Goal: Task Accomplishment & Management: Use online tool/utility

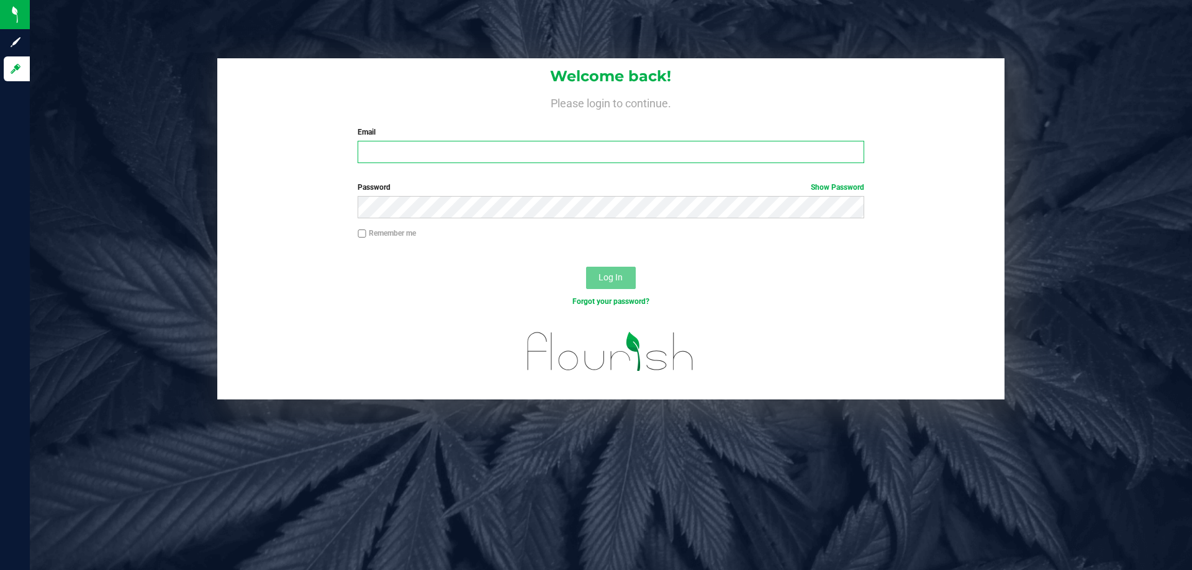
click at [456, 150] on input "Email" at bounding box center [610, 152] width 506 height 22
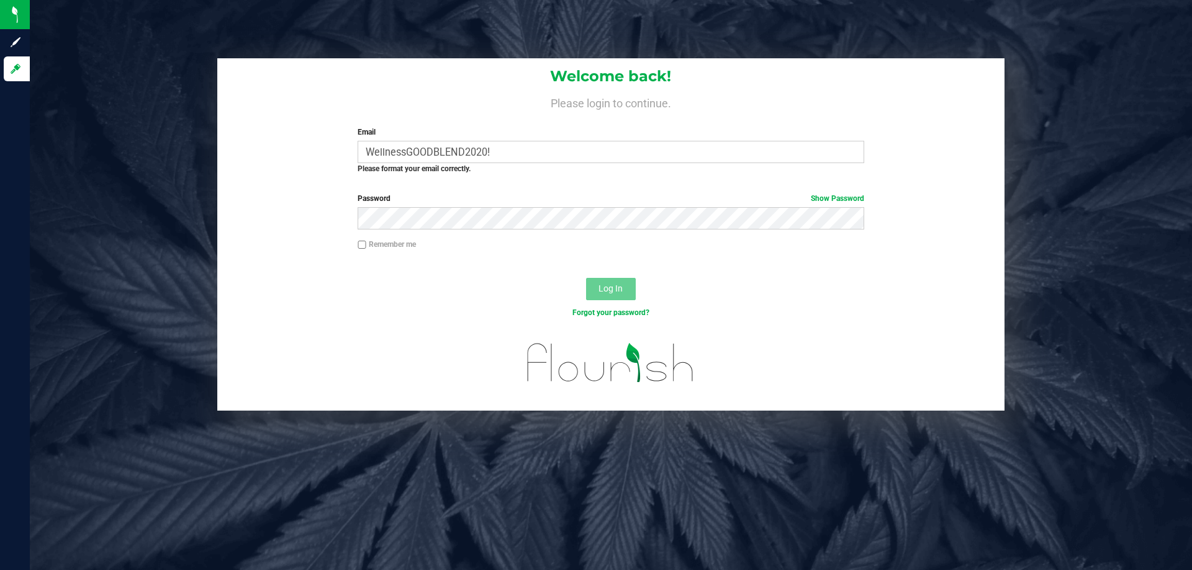
click at [542, 136] on label "Email" at bounding box center [610, 132] width 506 height 11
click at [542, 141] on input "WellnessGOODBLEND2020!" at bounding box center [610, 152] width 506 height 22
click at [534, 156] on input "WellnessGOODBLEND2020!" at bounding box center [610, 152] width 506 height 22
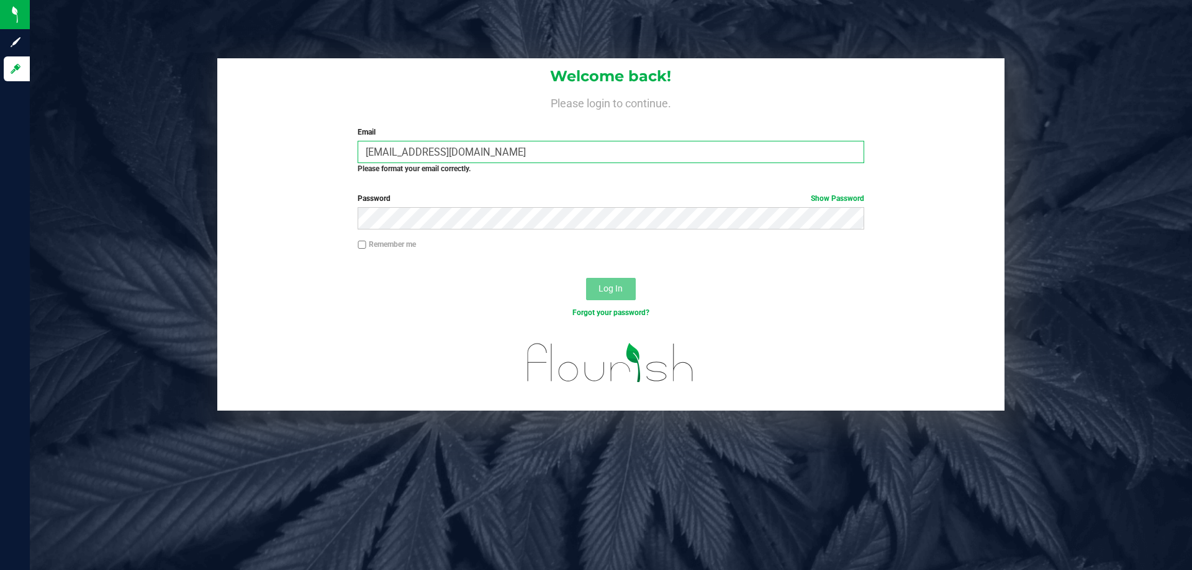
type input "[EMAIL_ADDRESS][DOMAIN_NAME]"
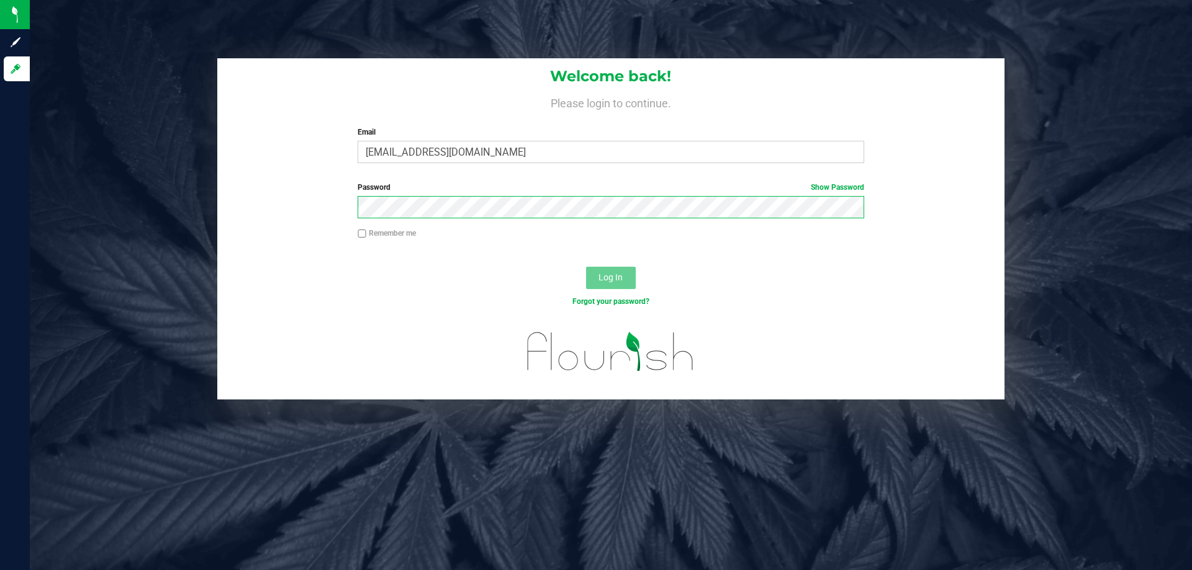
click at [586, 267] on button "Log In" at bounding box center [611, 278] width 50 height 22
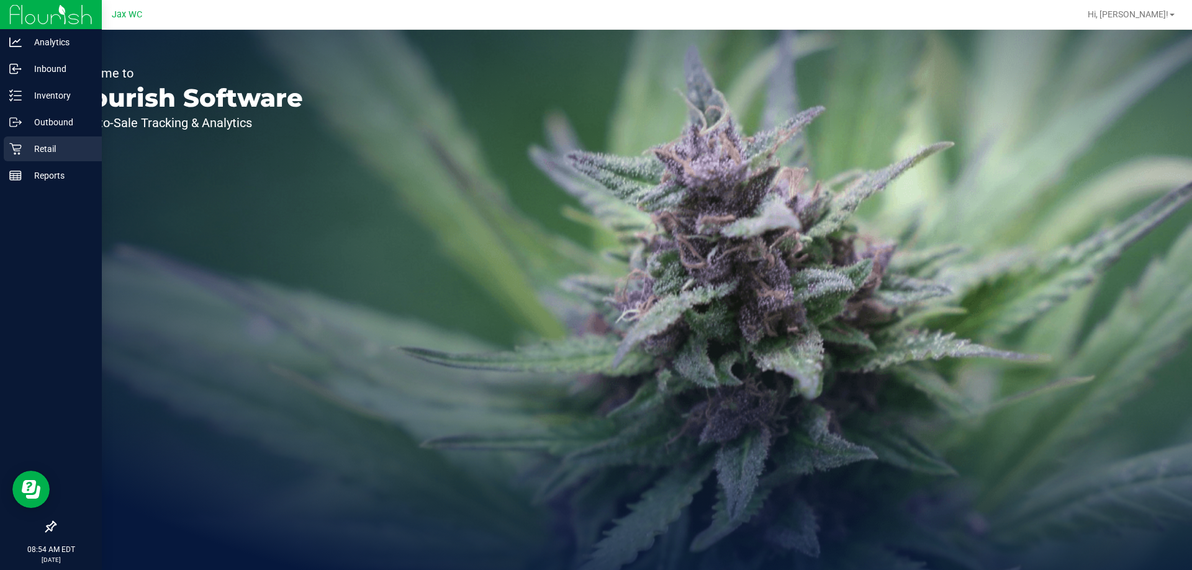
click at [50, 153] on p "Retail" at bounding box center [59, 148] width 74 height 15
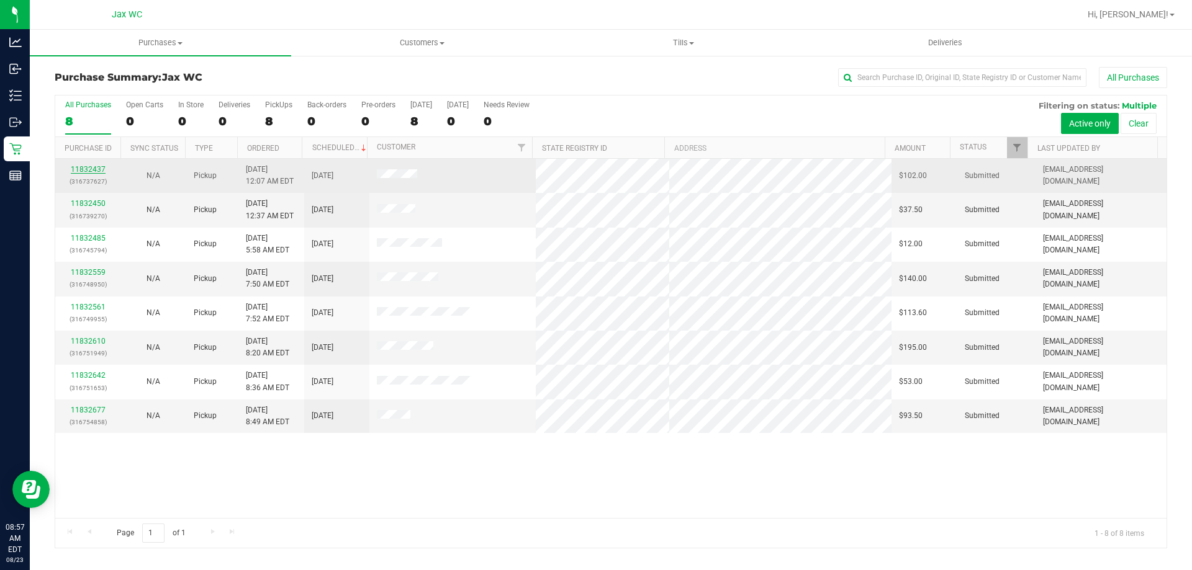
click at [94, 170] on link "11832437" at bounding box center [88, 169] width 35 height 9
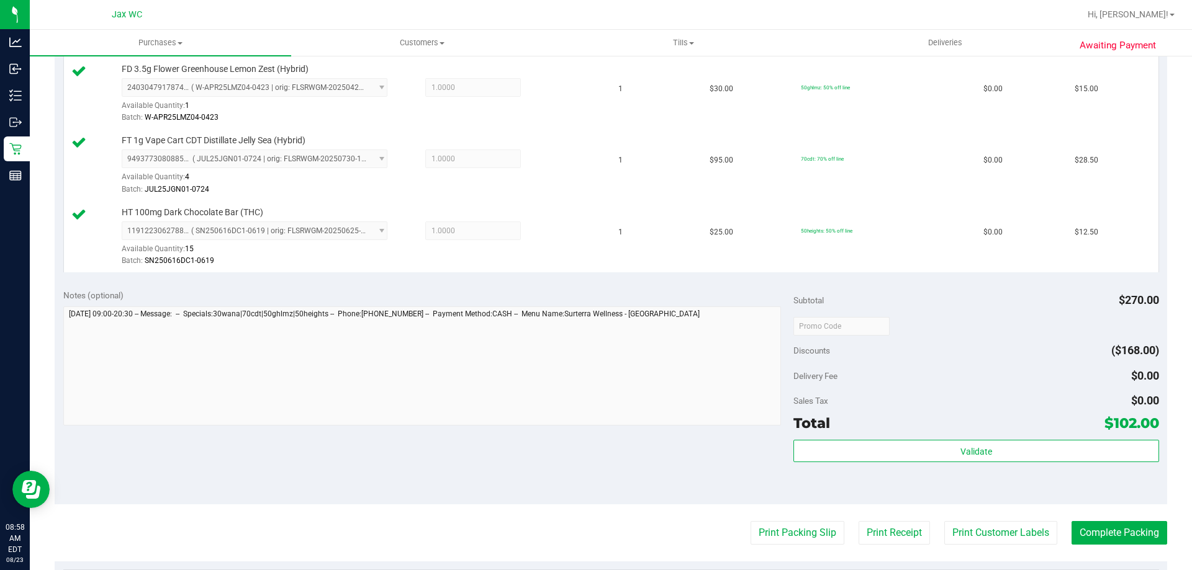
scroll to position [621, 0]
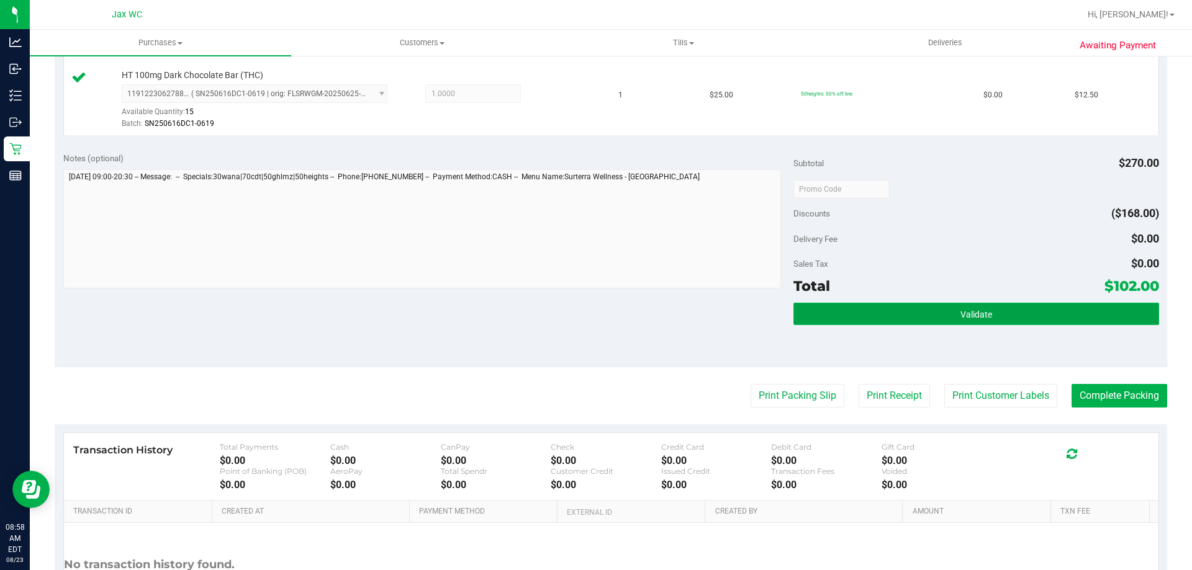
click at [910, 325] on button "Validate" at bounding box center [975, 314] width 365 height 22
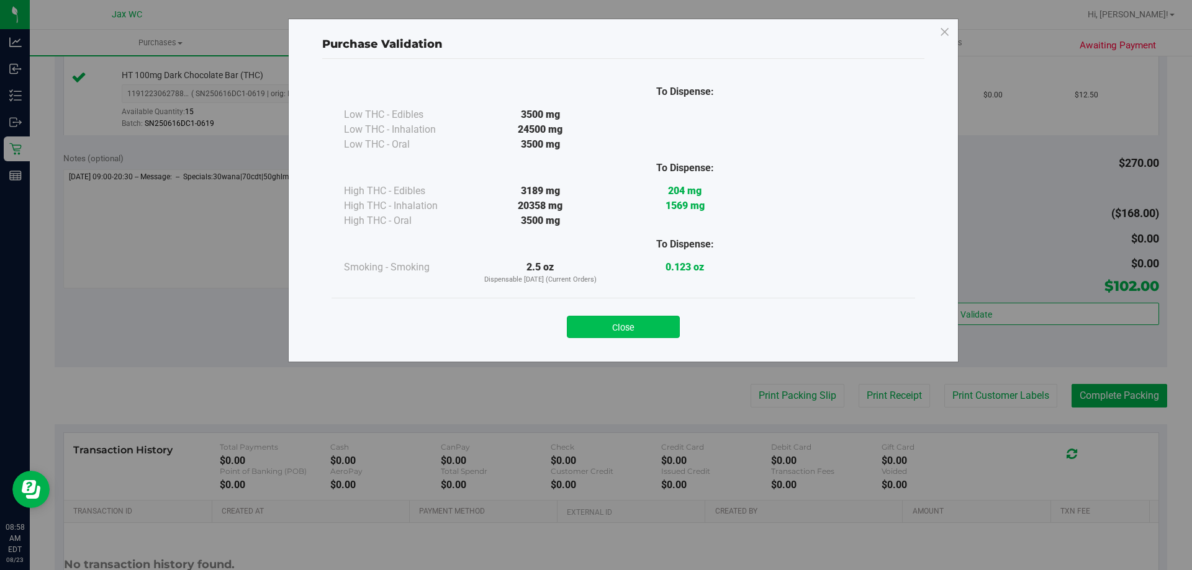
click at [655, 325] on button "Close" at bounding box center [623, 327] width 113 height 22
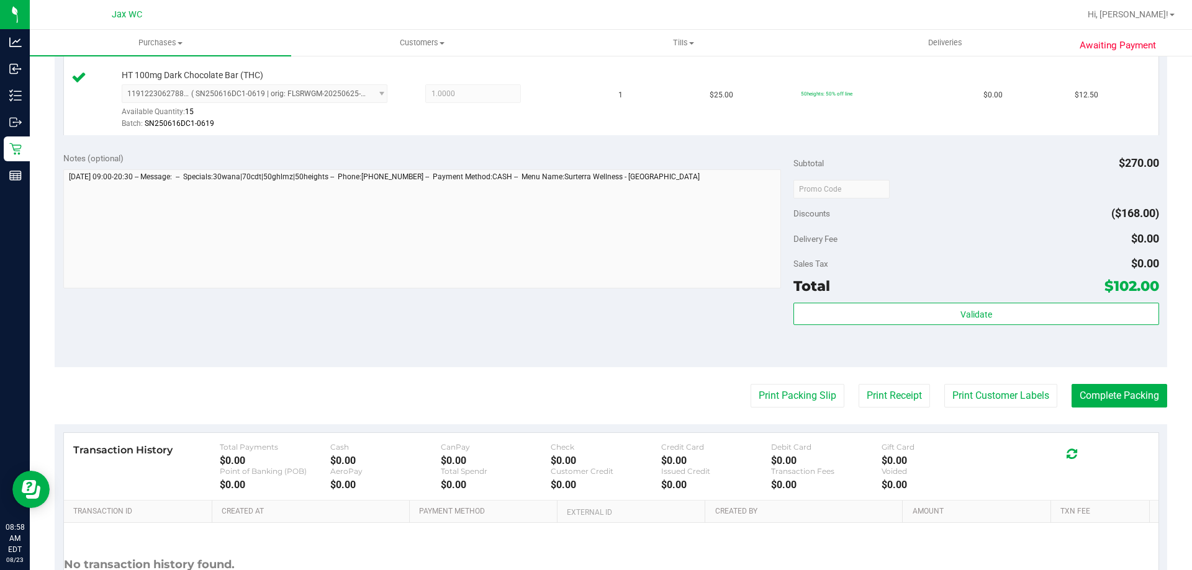
click at [830, 420] on purchase-details "Back Edit Purchase Cancel Purchase View Profile # 11832437 BioTrack ID: - Submi…" at bounding box center [611, 51] width 1112 height 1210
click at [814, 409] on purchase-details "Back Edit Purchase Cancel Purchase View Profile # 11832437 BioTrack ID: - Submi…" at bounding box center [611, 51] width 1112 height 1210
click at [804, 395] on button "Print Packing Slip" at bounding box center [797, 396] width 94 height 24
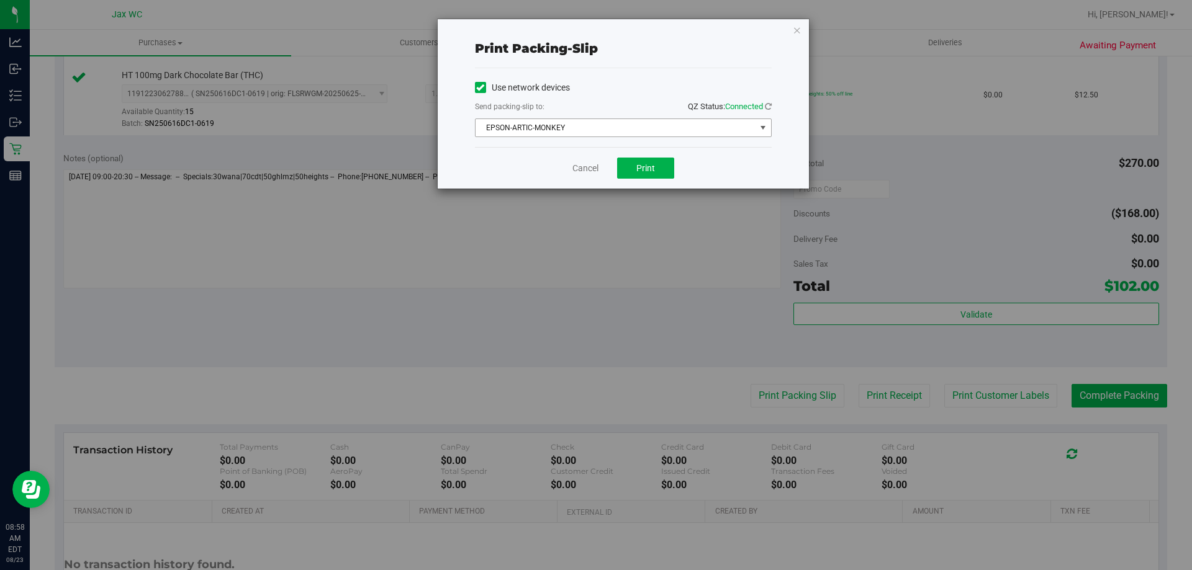
click at [606, 127] on span "EPSON-ARTIC-MONKEY" at bounding box center [615, 127] width 280 height 17
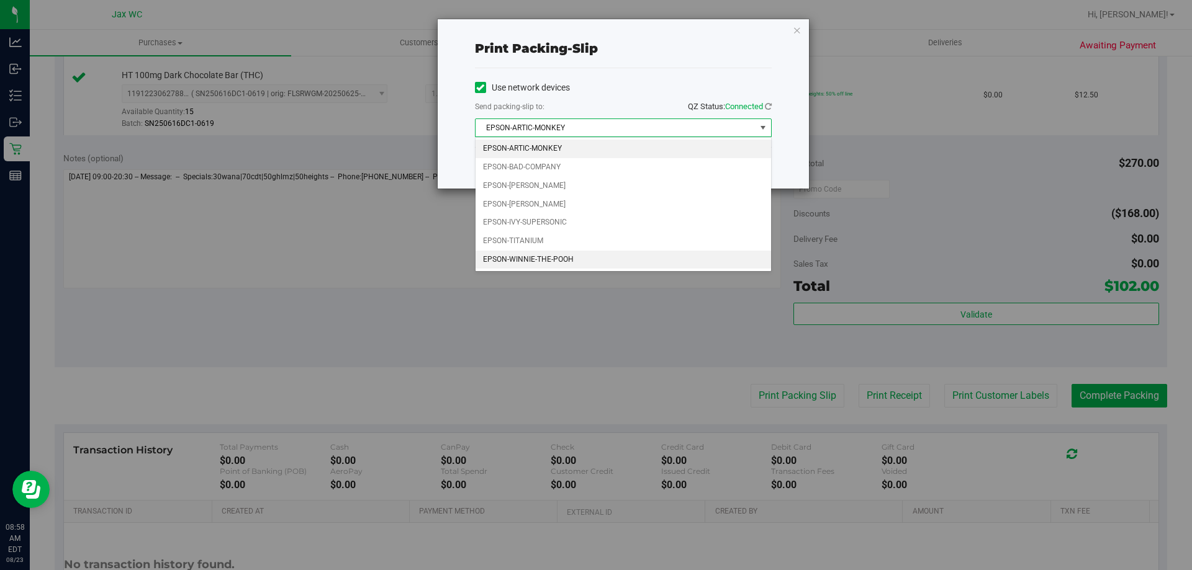
click at [555, 251] on li "EPSON-WINNIE-THE-POOH" at bounding box center [622, 260] width 295 height 19
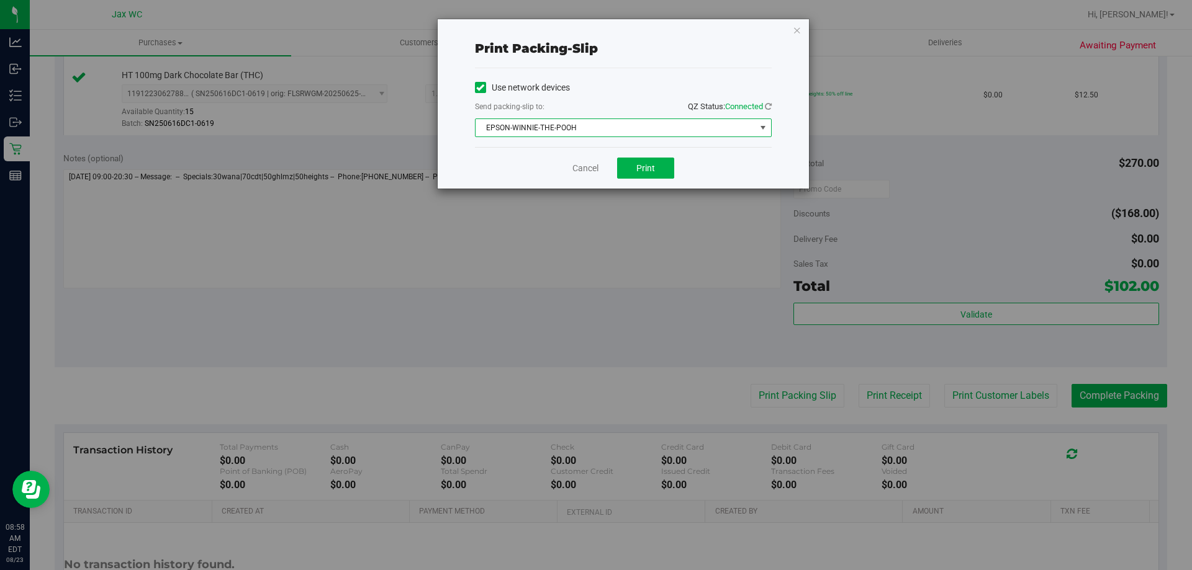
click at [584, 130] on span "EPSON-WINNIE-THE-POOH" at bounding box center [615, 127] width 280 height 17
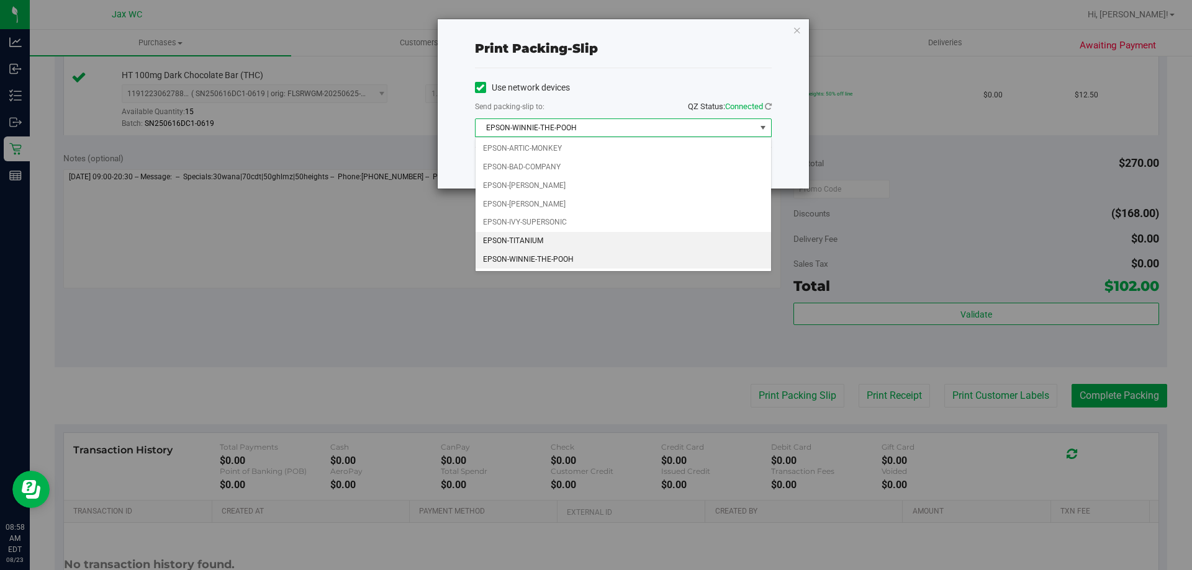
click at [551, 244] on li "EPSON-TITANIUM" at bounding box center [622, 241] width 295 height 19
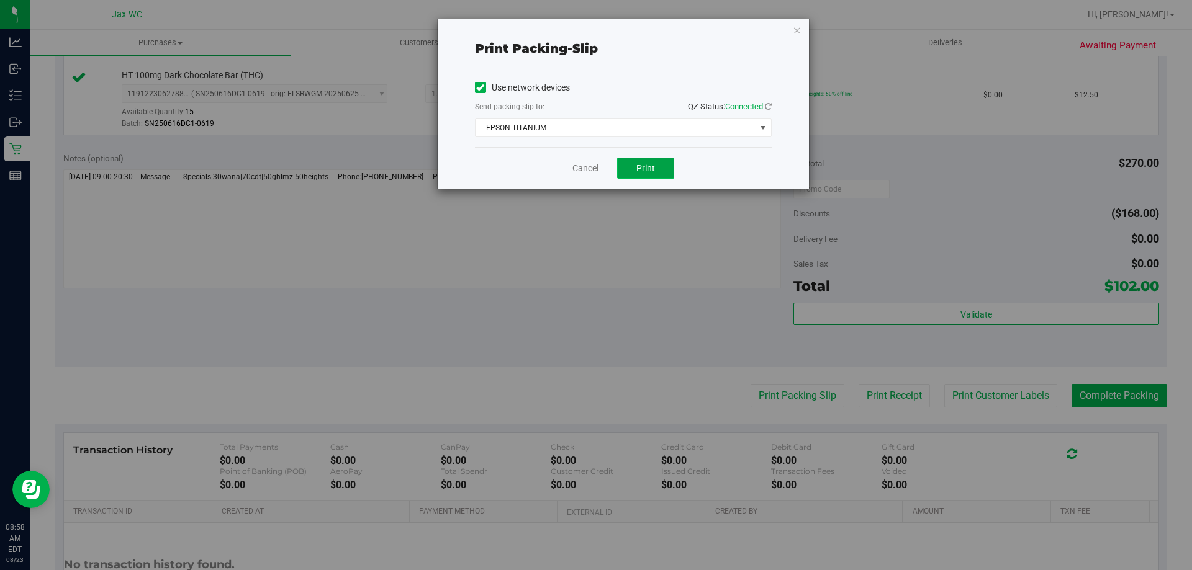
click at [668, 172] on button "Print" at bounding box center [645, 168] width 57 height 21
click at [586, 164] on link "Cancel" at bounding box center [585, 168] width 26 height 13
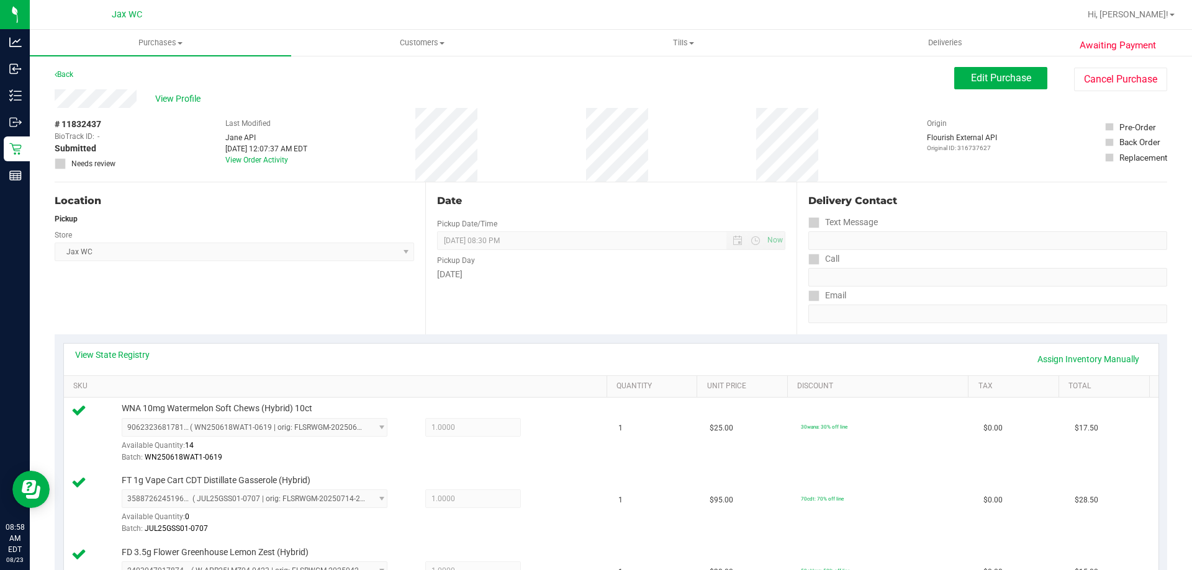
scroll to position [732, 0]
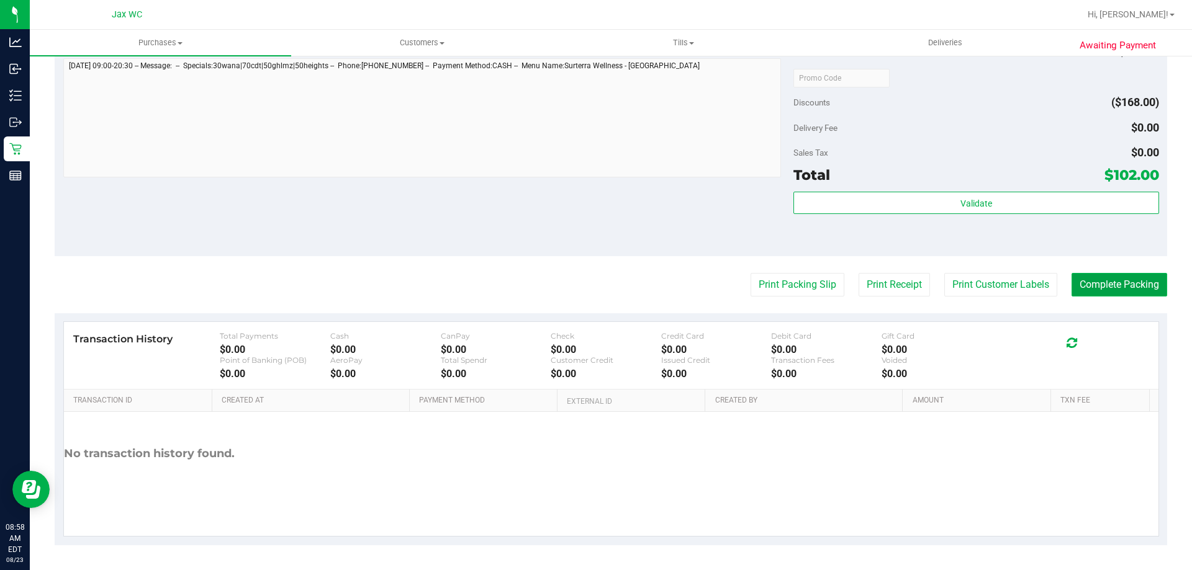
click at [1143, 281] on button "Complete Packing" at bounding box center [1119, 285] width 96 height 24
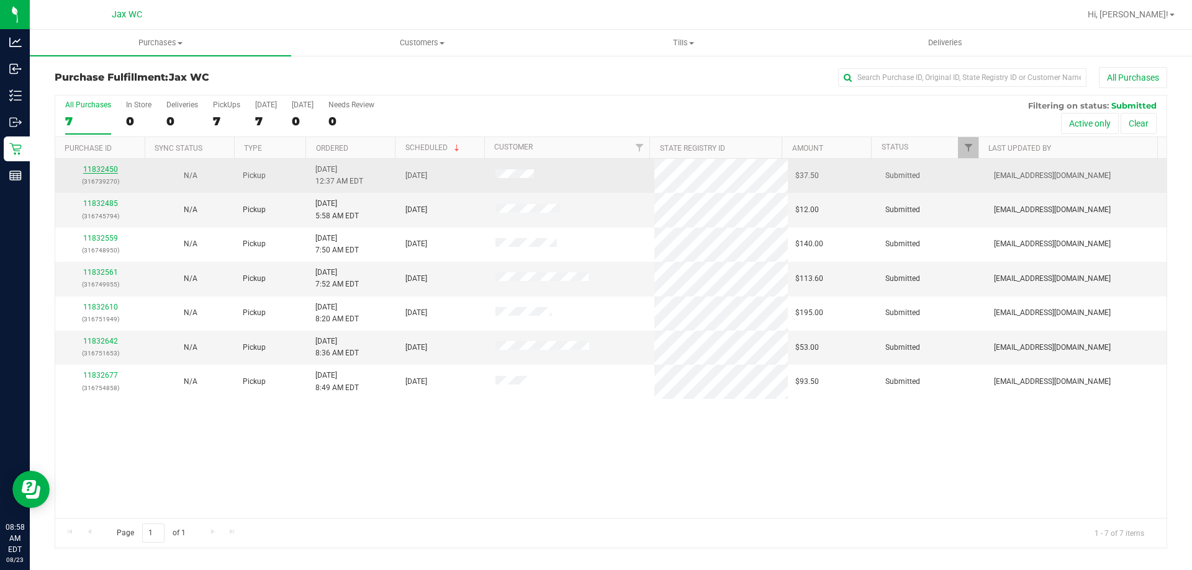
click at [109, 171] on link "11832450" at bounding box center [100, 169] width 35 height 9
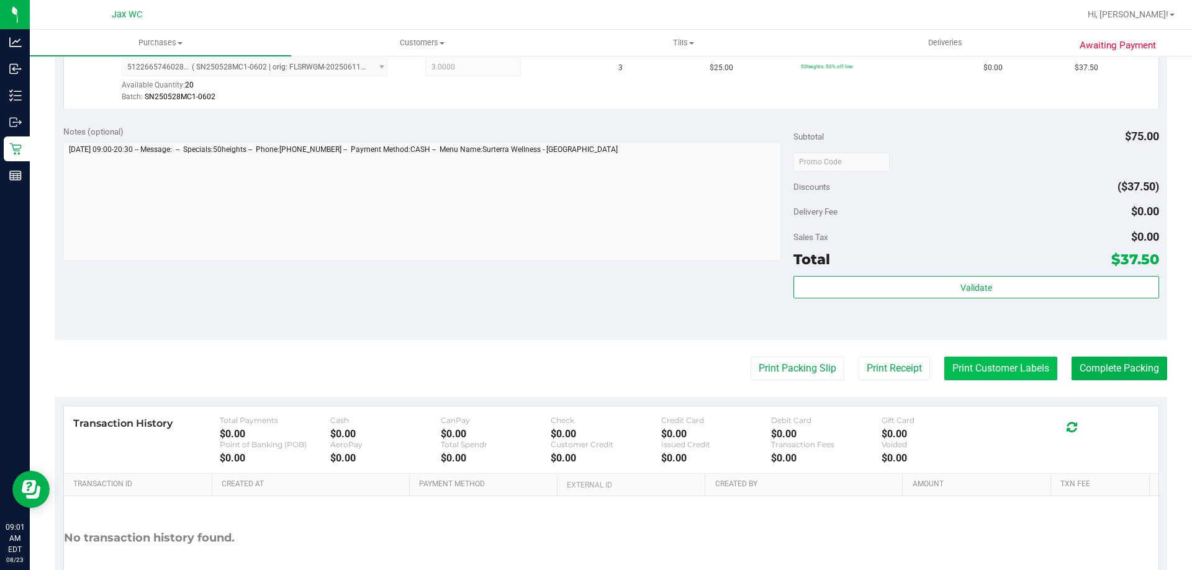
scroll to position [372, 0]
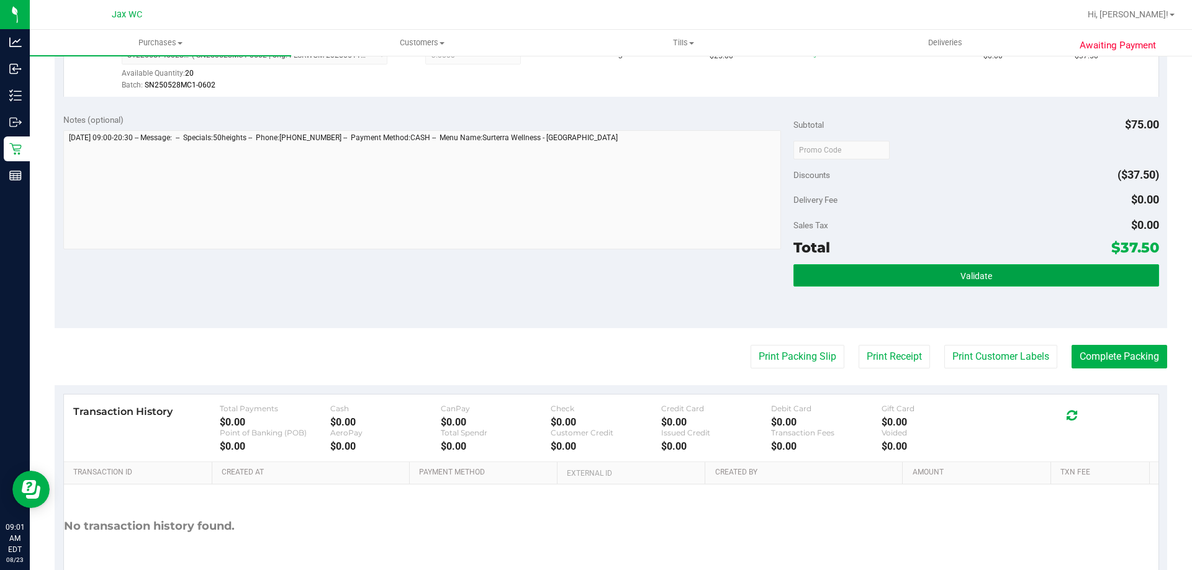
click at [945, 271] on button "Validate" at bounding box center [975, 275] width 365 height 22
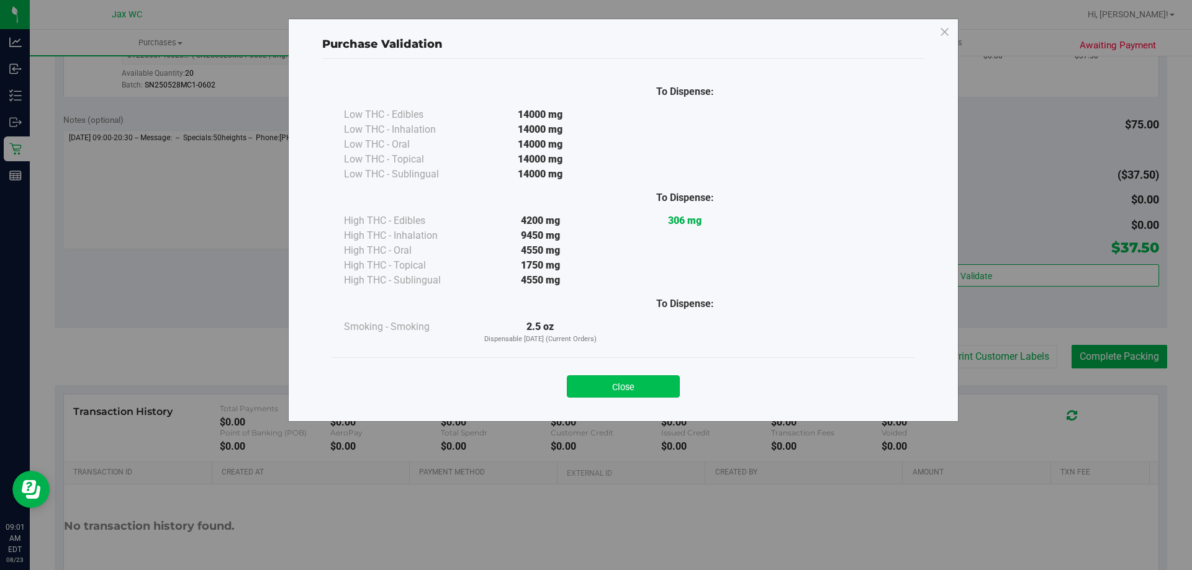
click at [629, 392] on button "Close" at bounding box center [623, 386] width 113 height 22
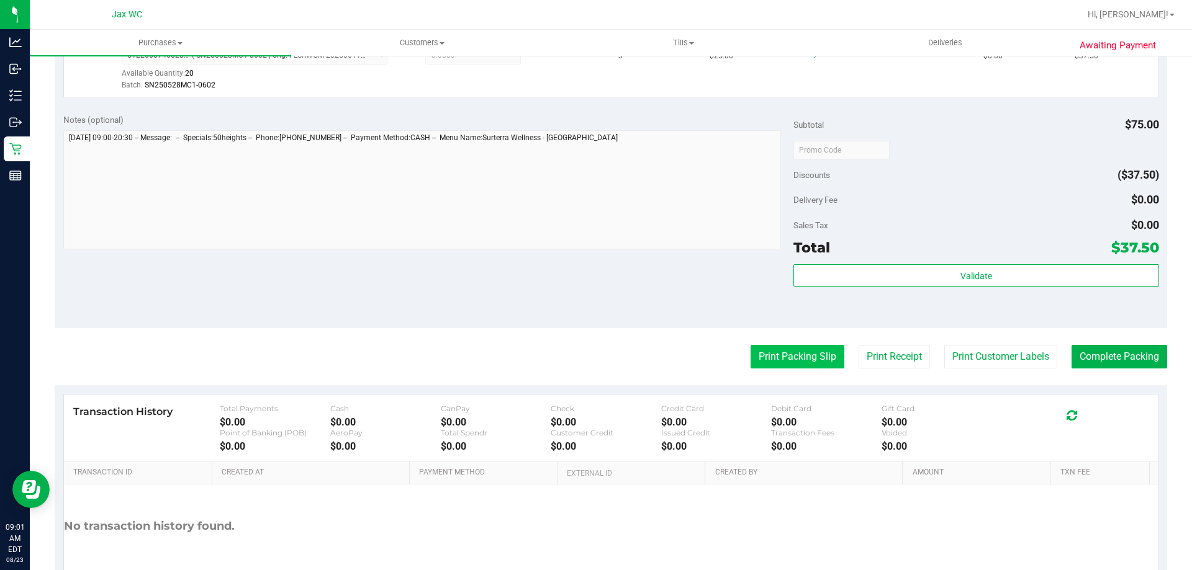
click at [792, 363] on button "Print Packing Slip" at bounding box center [797, 357] width 94 height 24
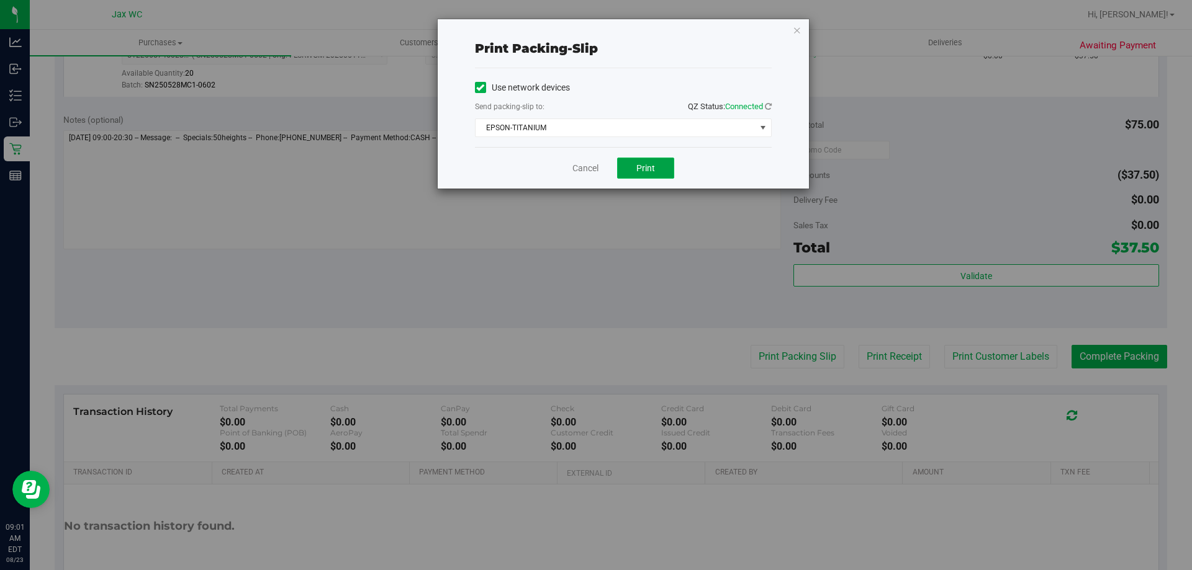
click at [635, 173] on button "Print" at bounding box center [645, 168] width 57 height 21
click at [579, 135] on span "EPSON-TITANIUM" at bounding box center [615, 127] width 280 height 17
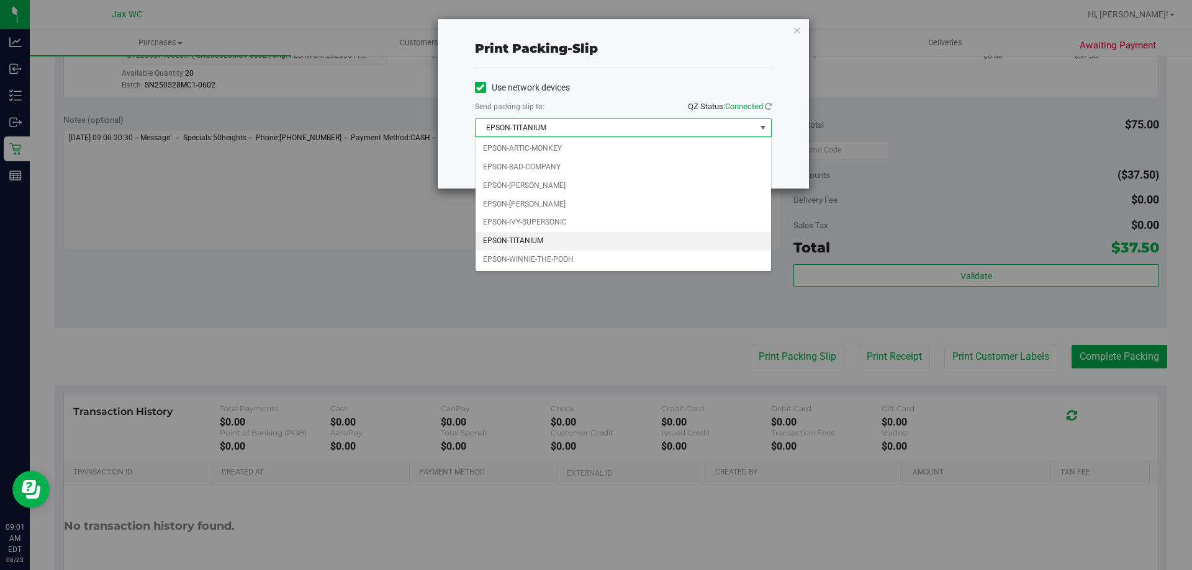
click at [570, 270] on div "Choose printer EPSON-ARTIC-MONKEY EPSON-BAD-COMPANY EPSON-[PERSON_NAME]-[PERSON…" at bounding box center [623, 204] width 297 height 135
click at [570, 257] on li "EPSON-WINNIE-THE-POOH" at bounding box center [622, 260] width 295 height 19
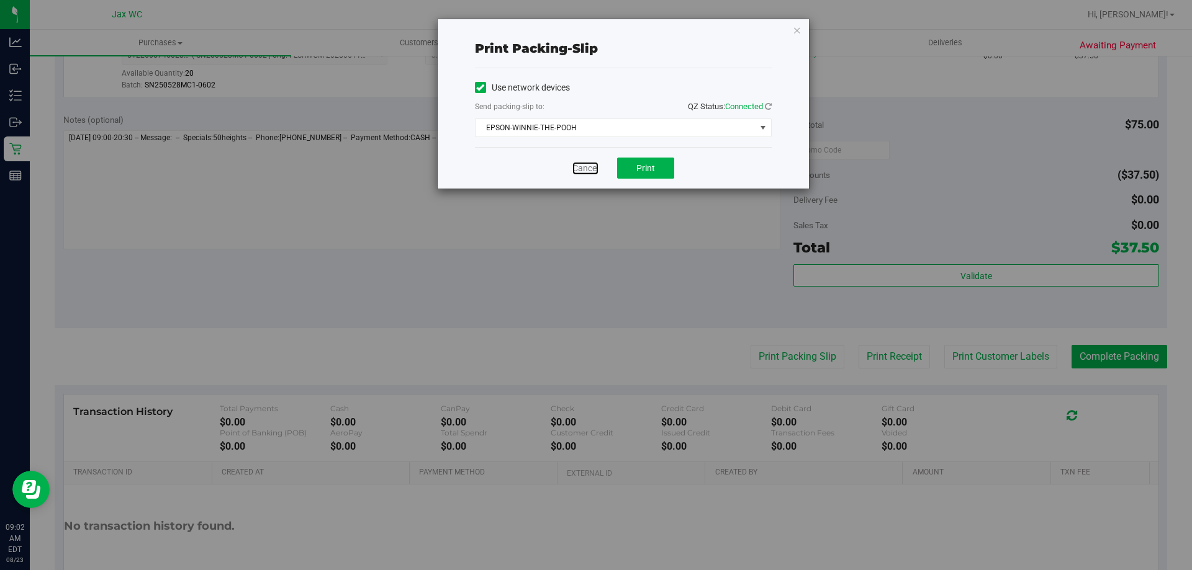
drag, startPoint x: 595, startPoint y: 169, endPoint x: 783, endPoint y: 265, distance: 210.4
click at [595, 169] on link "Cancel" at bounding box center [585, 168] width 26 height 13
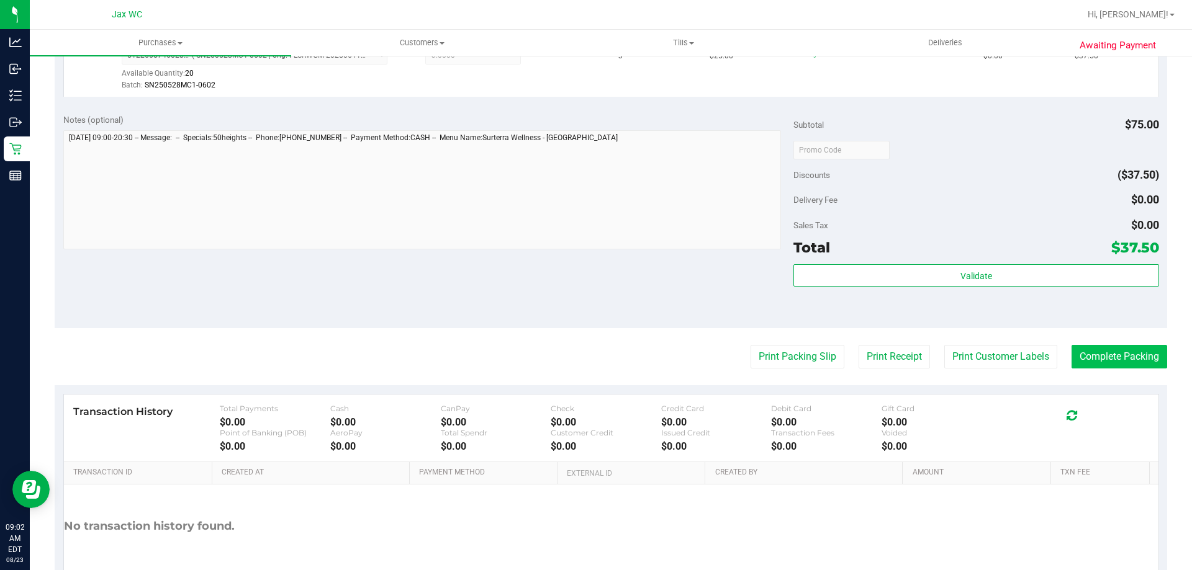
drag, startPoint x: 1097, startPoint y: 328, endPoint x: 1102, endPoint y: 346, distance: 19.1
click at [1099, 333] on purchase-details "Back Edit Purchase Cancel Purchase View Profile # 11832450 BioTrack ID: - Submi…" at bounding box center [611, 156] width 1112 height 923
click at [1111, 361] on button "Complete Packing" at bounding box center [1119, 357] width 96 height 24
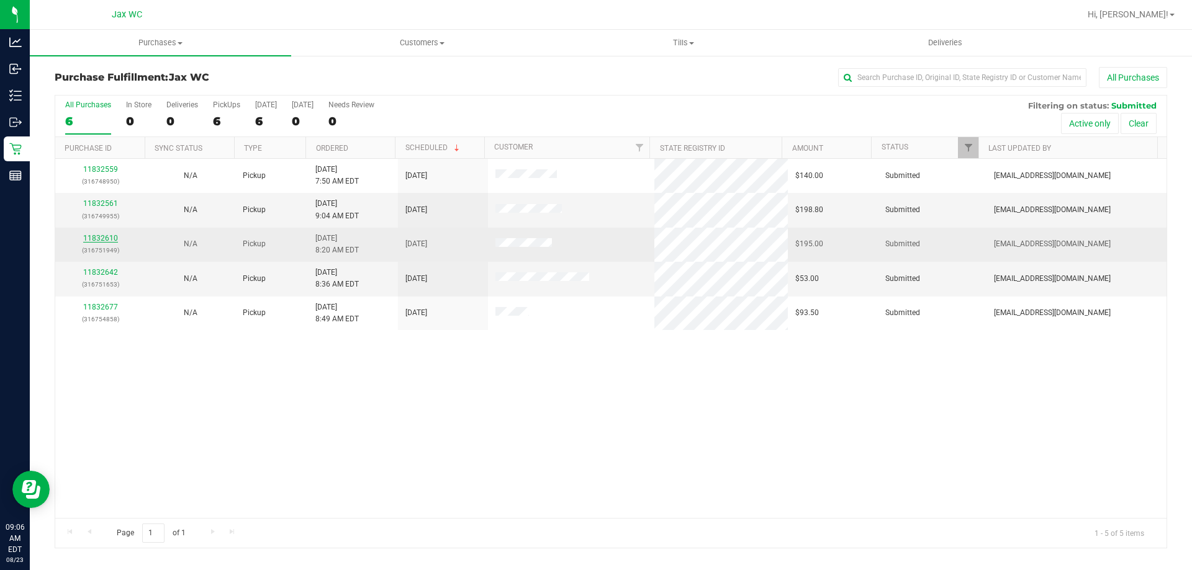
click at [84, 240] on link "11832610" at bounding box center [100, 238] width 35 height 9
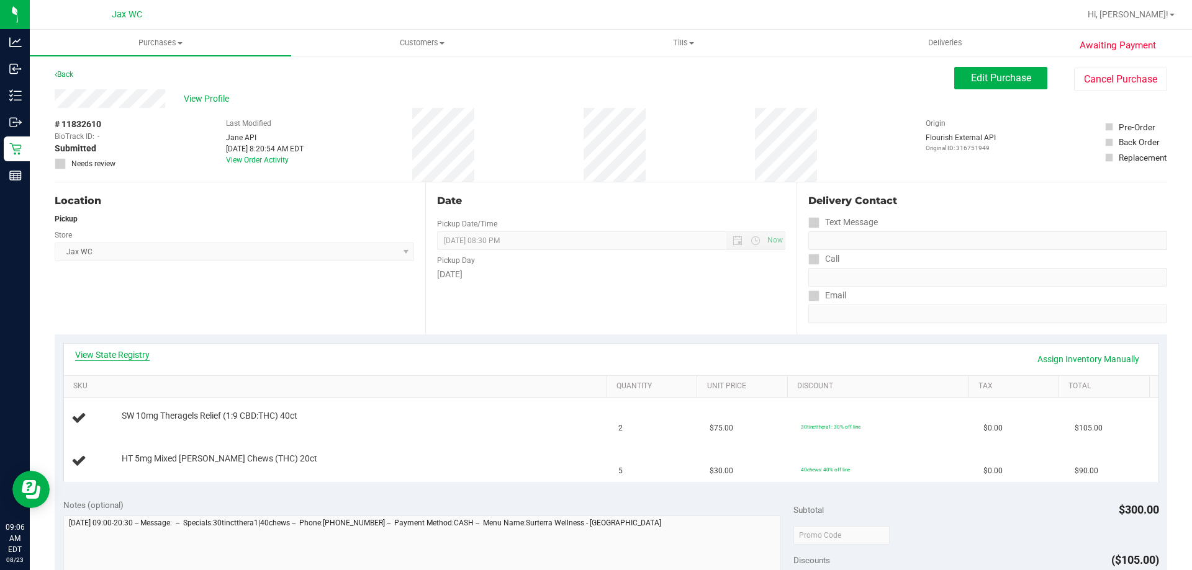
click at [109, 361] on link "View State Registry" at bounding box center [112, 355] width 74 height 12
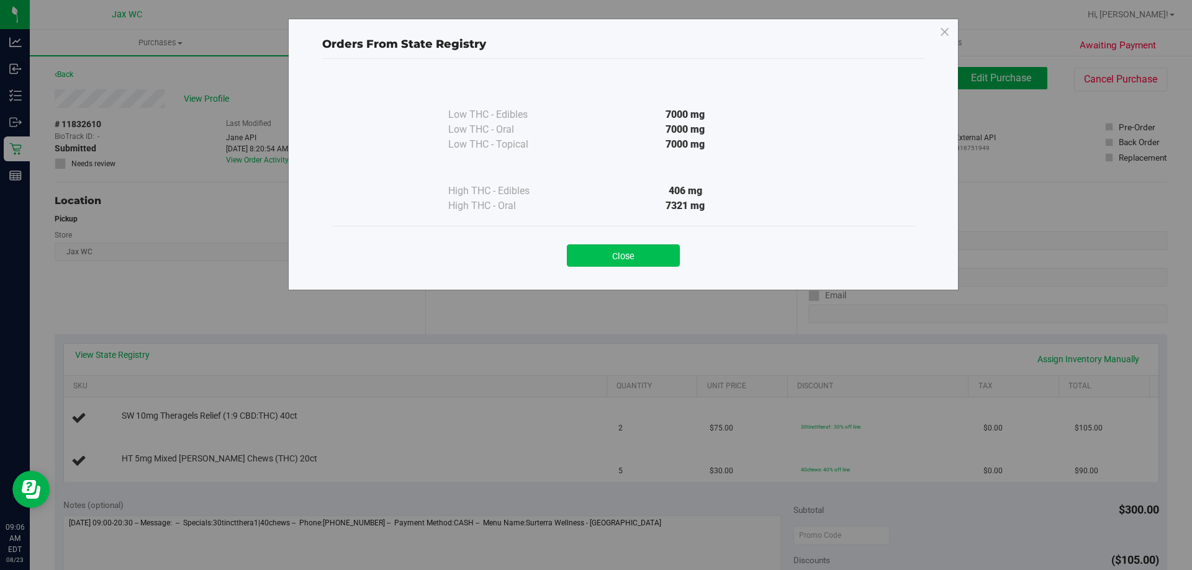
click at [644, 250] on button "Close" at bounding box center [623, 256] width 113 height 22
